Goal: Task Accomplishment & Management: Use online tool/utility

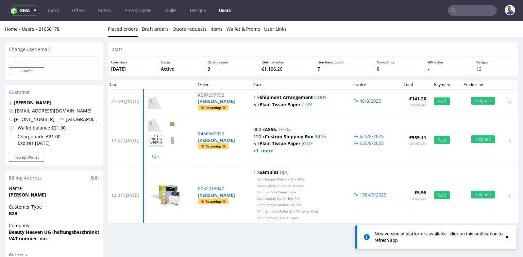
scroll to position [40, 0]
click at [473, 13] on input "text" at bounding box center [472, 10] width 49 height 10
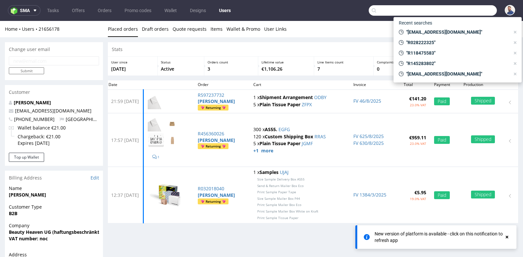
paste input "203120510199"
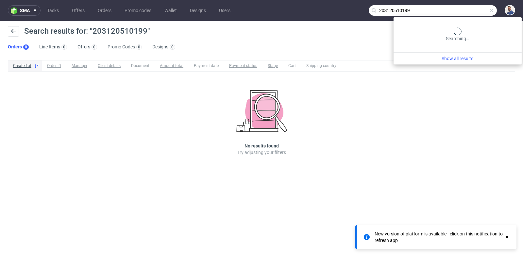
click at [470, 12] on input "203120510199" at bounding box center [433, 10] width 128 height 10
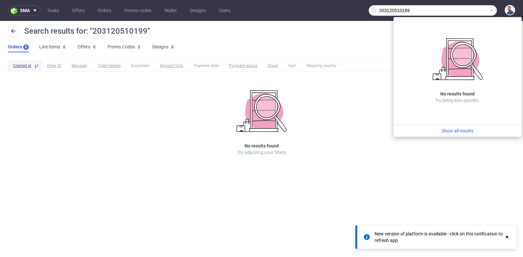
click at [470, 12] on input "203120510199" at bounding box center [433, 10] width 128 height 10
paste input "R595531420"
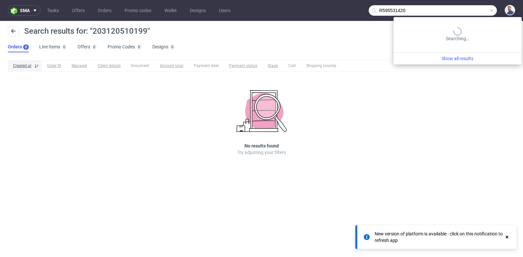
type input "R595531420"
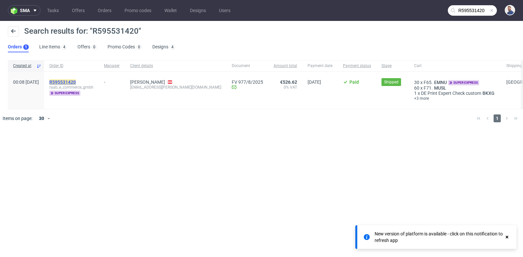
click at [76, 82] on mark "R595531420" at bounding box center [62, 81] width 26 height 5
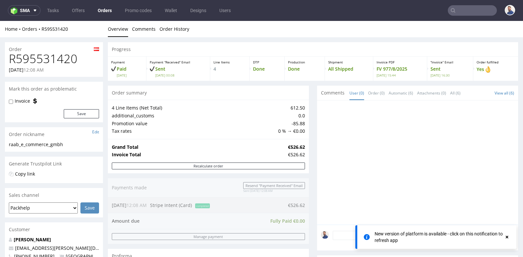
click at [304, 93] on div "Order summary" at bounding box center [208, 93] width 201 height 14
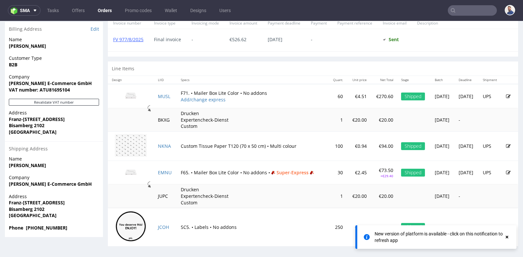
scroll to position [2, 0]
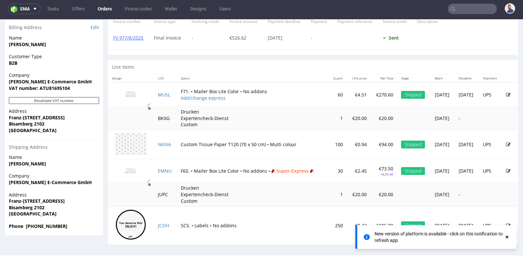
click at [133, 167] on img at bounding box center [130, 170] width 33 height 18
click at [135, 94] on img at bounding box center [130, 94] width 33 height 18
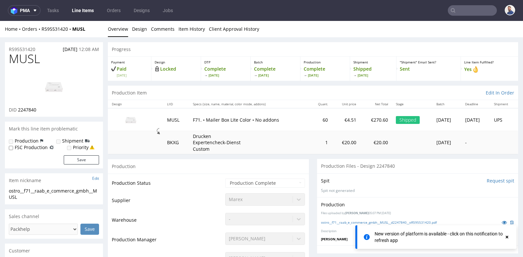
click at [128, 117] on img at bounding box center [130, 119] width 33 height 18
click at [129, 120] on img at bounding box center [130, 119] width 33 height 18
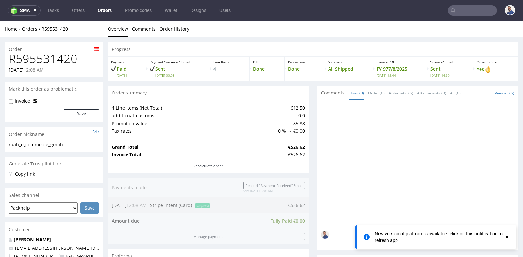
click at [300, 143] on td "€526.62" at bounding box center [295, 147] width 19 height 8
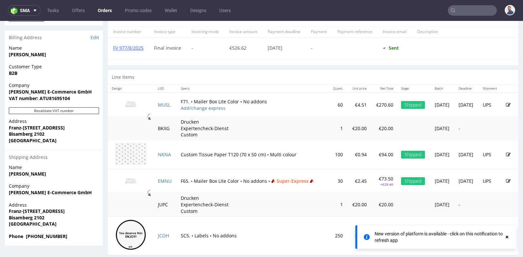
scroll to position [290, 0]
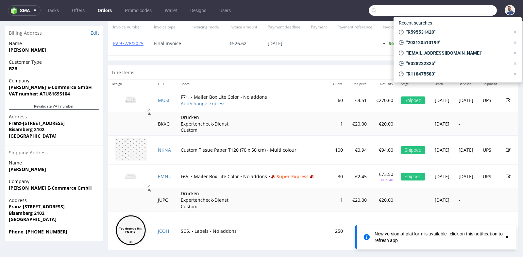
click at [477, 6] on input "text" at bounding box center [433, 10] width 128 height 10
paste input "R230834815"
type input "R230834815"
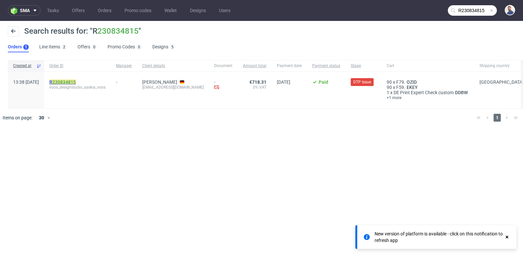
click at [76, 80] on link "230834815" at bounding box center [64, 81] width 24 height 5
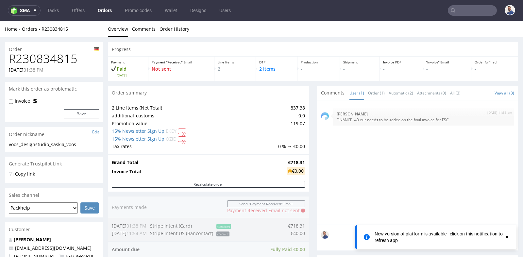
click at [311, 139] on div "Progress Payment Paid [DATE] Payment “Received” Email Not sent Line Items 2 DTP…" at bounding box center [313, 261] width 410 height 439
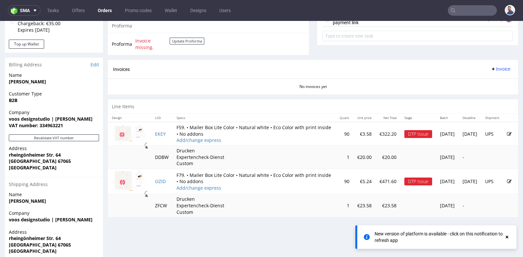
scroll to position [261, 0]
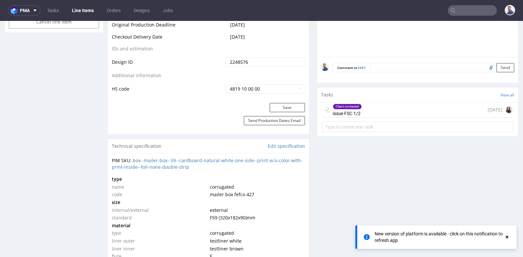
scroll to position [377, 0]
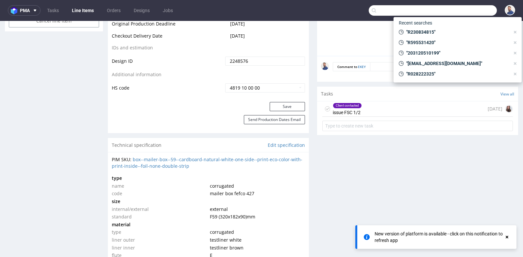
click at [465, 13] on input "text" at bounding box center [433, 10] width 128 height 10
paste input "[EMAIL_ADDRESS][DOMAIN_NAME]"
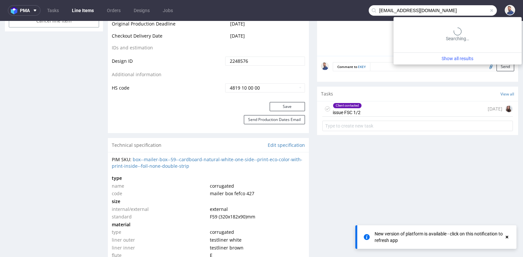
type input "[EMAIL_ADDRESS][DOMAIN_NAME]"
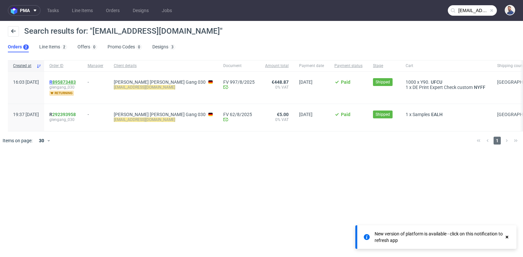
click at [76, 80] on link "895873483" at bounding box center [64, 81] width 24 height 5
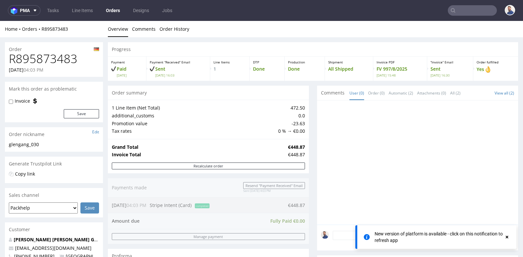
click at [307, 115] on div "Progress Payment Paid [DATE] Payment “Received” Email Sent [DATE] 16:03 Line It…" at bounding box center [313, 246] width 410 height 409
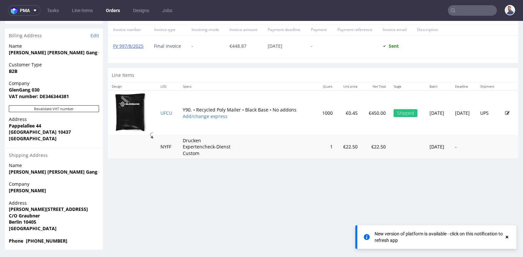
scroll to position [288, 0]
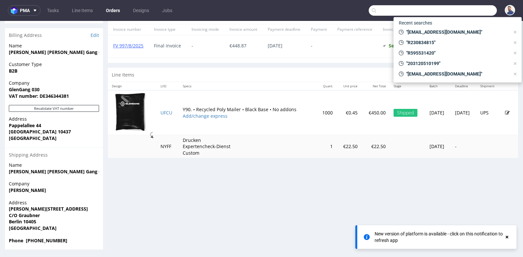
click at [471, 13] on input "text" at bounding box center [433, 10] width 128 height 10
paste input "[EMAIL_ADDRESS][DOMAIN_NAME]"
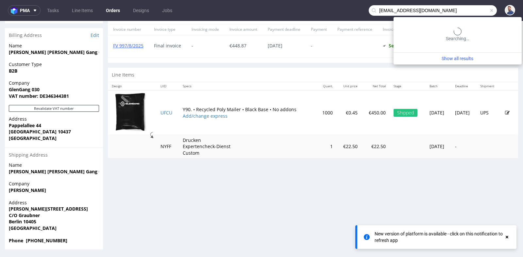
type input "[EMAIL_ADDRESS][DOMAIN_NAME]"
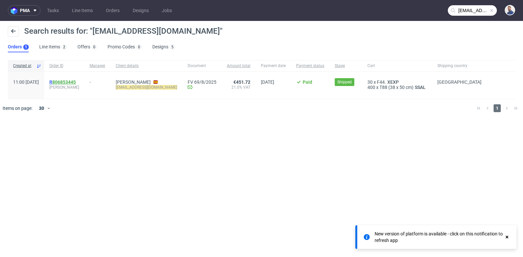
click at [71, 81] on link "806853445" at bounding box center [64, 81] width 24 height 5
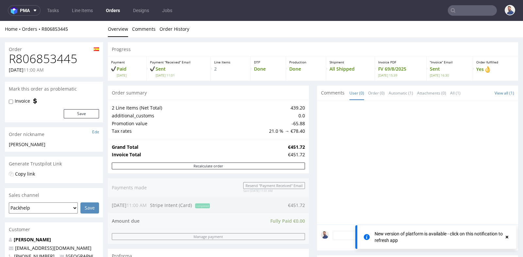
click at [313, 88] on div "Progress Payment Paid [DATE] Payment “Received” Email Sent [DATE] 11:01 Line It…" at bounding box center [313, 240] width 410 height 396
click at [305, 91] on div "Order summary" at bounding box center [208, 93] width 201 height 14
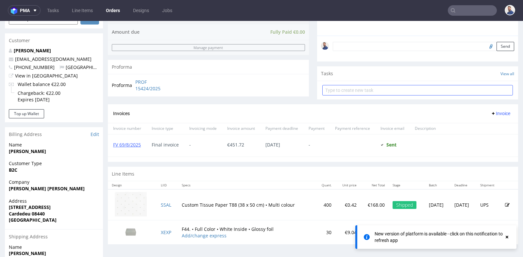
scroll to position [189, 0]
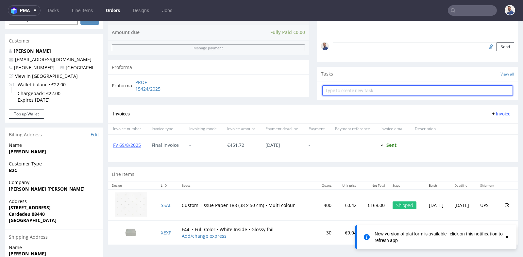
click at [332, 91] on input "text" at bounding box center [417, 90] width 191 height 10
type input "prośba o reshipping zamówienia"
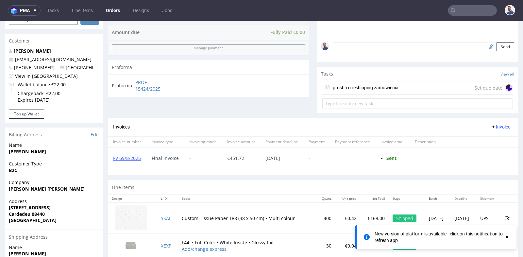
click at [374, 89] on div "prośba o reshipping zamówienia" at bounding box center [366, 88] width 66 height 8
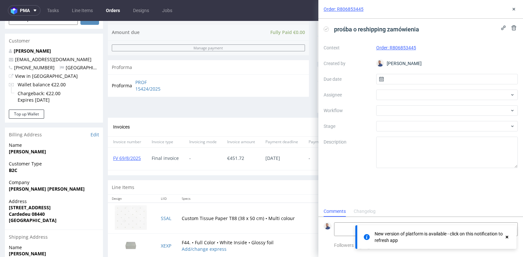
scroll to position [5, 0]
click at [406, 77] on input "text" at bounding box center [447, 79] width 142 height 10
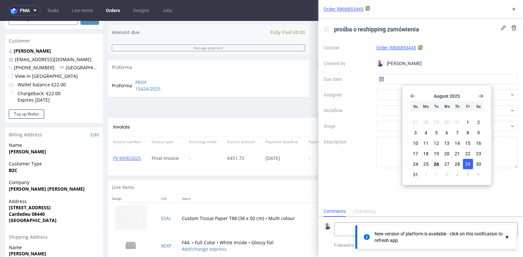
click at [465, 162] on span "29" at bounding box center [467, 164] width 5 height 7
type input "[DATE]"
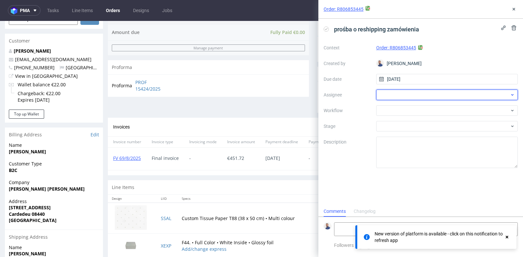
click at [486, 93] on div at bounding box center [447, 95] width 142 height 10
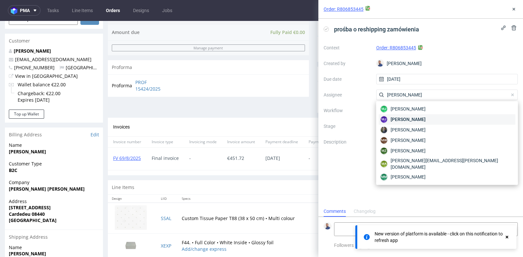
type input "[PERSON_NAME]"
click at [465, 118] on div "[PERSON_NAME]" at bounding box center [447, 119] width 137 height 10
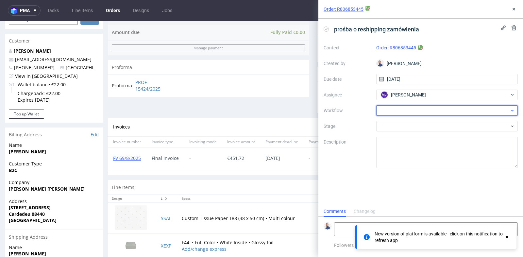
click at [471, 109] on div at bounding box center [447, 110] width 142 height 10
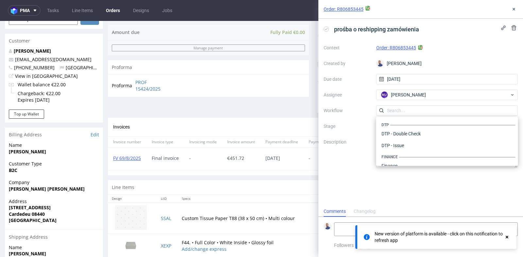
scroll to position [402, 0]
click at [445, 155] on div "Warehouse - Shipping" at bounding box center [447, 158] width 137 height 12
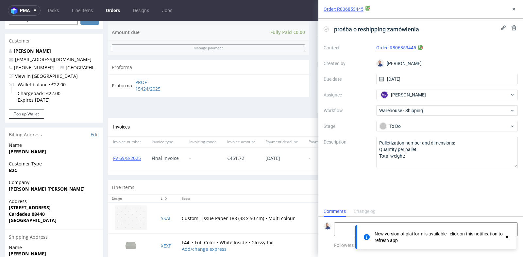
click at [442, 195] on div "prośba o reshipping zamówienia Context Order: R806853445 Created by [PERSON_NAM…" at bounding box center [420, 112] width 205 height 187
click at [462, 110] on span "Warehouse - Shipping" at bounding box center [444, 110] width 131 height 7
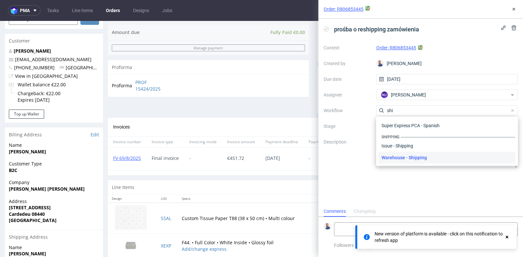
scroll to position [0, 0]
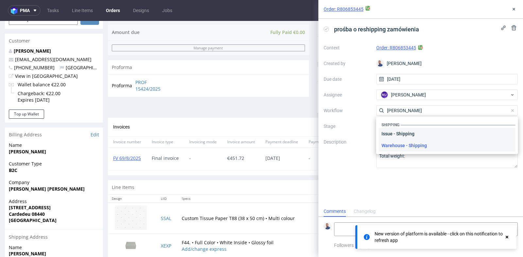
type input "[PERSON_NAME]"
click at [440, 136] on div "Issue - Shipping" at bounding box center [447, 134] width 137 height 12
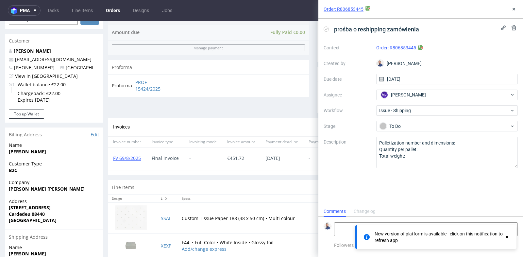
click at [436, 181] on div "prośba o reshipping zamówienia Context Order: R806853445 Created by [PERSON_NAM…" at bounding box center [420, 112] width 205 height 187
click at [506, 236] on use at bounding box center [507, 237] width 3 height 3
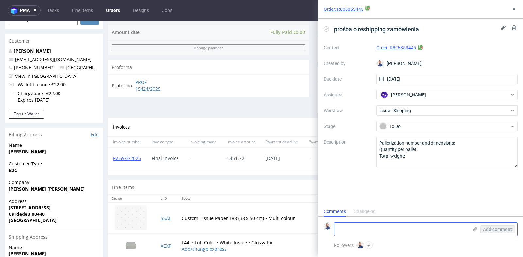
click at [378, 235] on textarea at bounding box center [401, 229] width 134 height 13
type textarea "ponowna wysyłka"
click at [495, 231] on span "Add comment" at bounding box center [497, 229] width 29 height 5
click at [514, 9] on use at bounding box center [513, 9] width 3 height 3
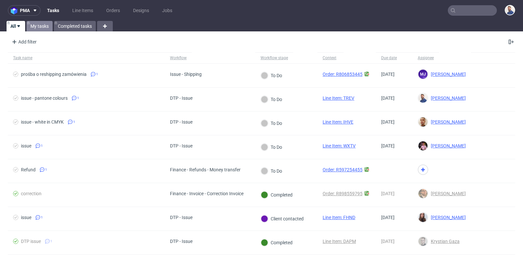
click at [36, 23] on link "My tasks" at bounding box center [39, 26] width 26 height 10
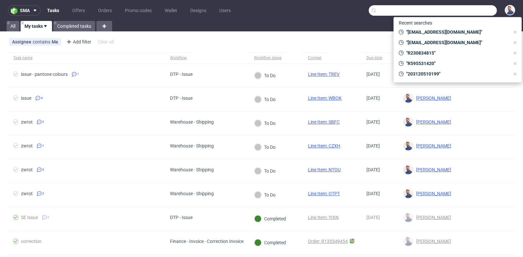
click at [463, 14] on input "text" at bounding box center [433, 10] width 128 height 10
paste input "https://app-eu1.hubspot.com/contacts/25600958/record/0-5/213458624721"
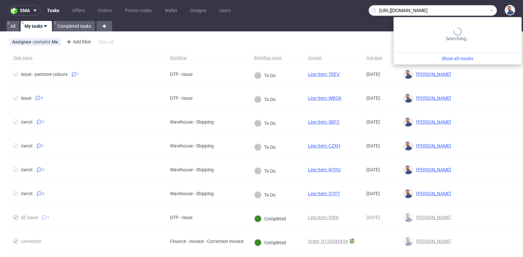
click at [463, 2] on nav "sma Tasks Offers Orders Promo codes Wallet Designs Users https://app-eu1.hubspo…" at bounding box center [261, 10] width 523 height 21
click at [458, 12] on input "https://app-eu1.hubspot.com/contacts/25600958/record/0-5/213458624721" at bounding box center [433, 10] width 128 height 10
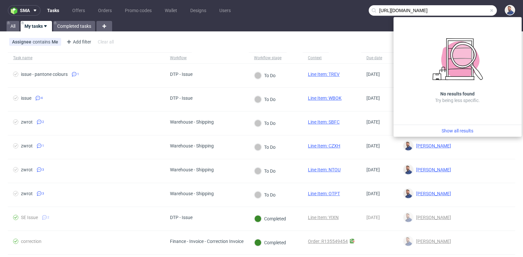
click at [458, 12] on input "https://app-eu1.hubspot.com/contacts/25600958/record/0-5/213458624721" at bounding box center [433, 10] width 128 height 10
type input "https://app-eu1.hubspot.com/contacts/2500958/record/0-5/213458624721"
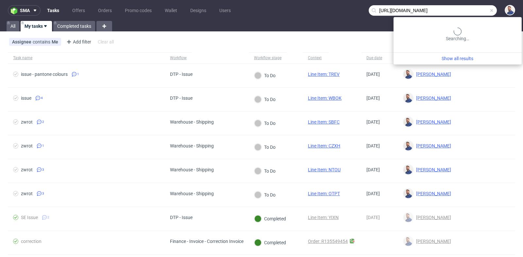
click at [458, 12] on input "https://app-eu1.hubspot.com/contacts/2500958/record/0-5/213458624721" at bounding box center [433, 10] width 128 height 10
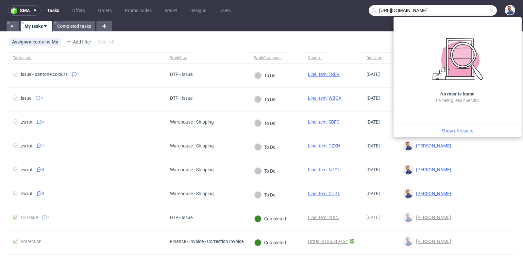
click at [458, 12] on input "https://app-eu1.hubspot.com/contacts/2500958/record/0-5/213458624721" at bounding box center [433, 10] width 128 height 10
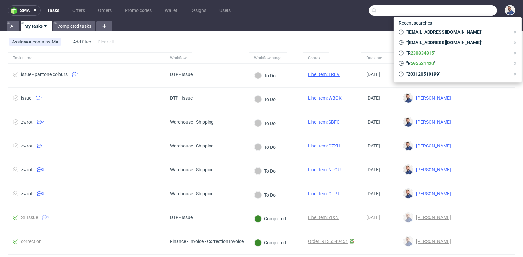
paste input "[EMAIL_ADDRESS][DOMAIN_NAME]"
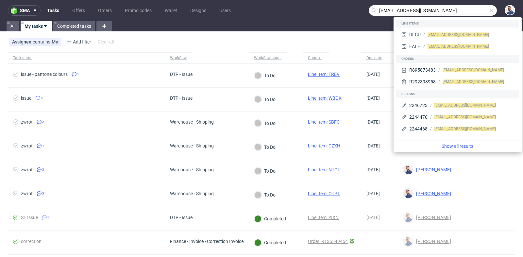
type input "[EMAIL_ADDRESS][DOMAIN_NAME]"
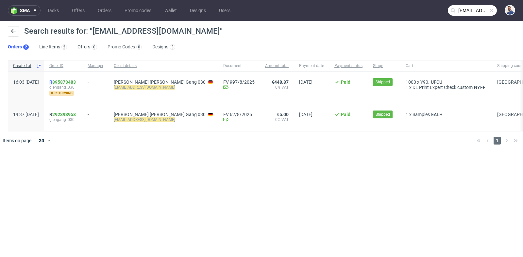
click at [76, 81] on link "895873483" at bounding box center [64, 81] width 24 height 5
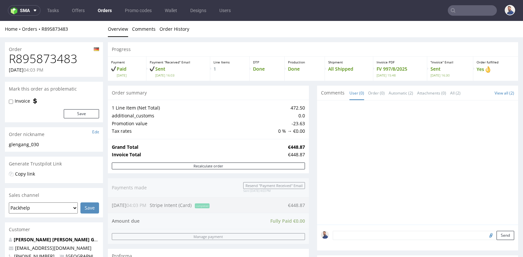
click at [313, 125] on div "Progress Payment Paid [DATE] Payment “Received” Email Sent [DATE] 16:03 Line It…" at bounding box center [313, 246] width 410 height 409
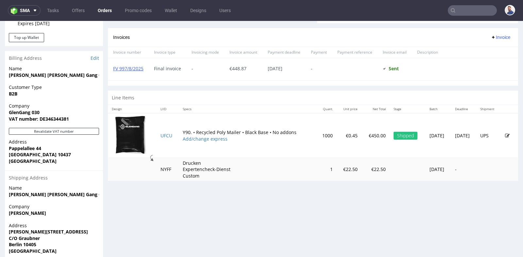
scroll to position [276, 0]
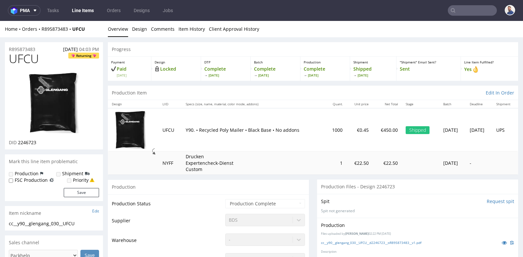
click at [325, 170] on td "1" at bounding box center [336, 162] width 22 height 23
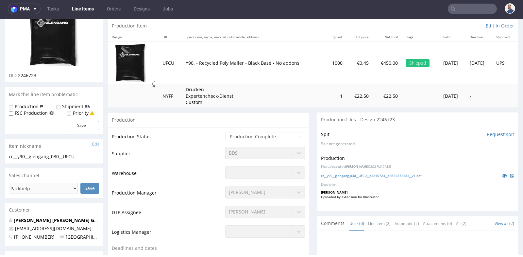
scroll to position [51, 0]
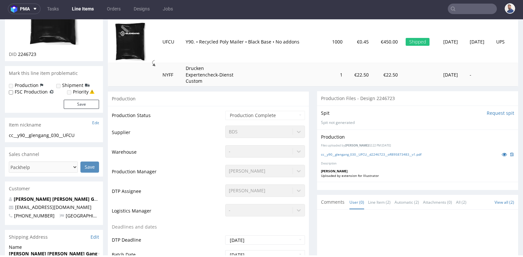
scroll to position [95, 0]
